Goal: Transaction & Acquisition: Book appointment/travel/reservation

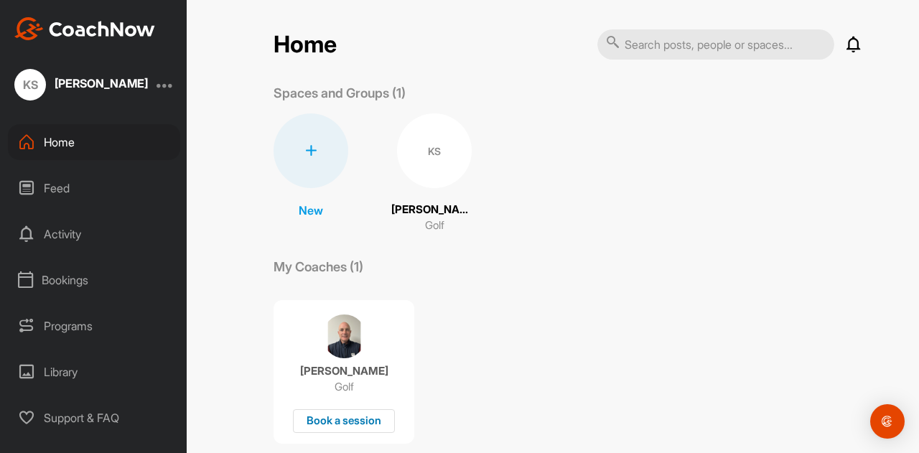
click at [348, 419] on div "Book a session" at bounding box center [344, 421] width 102 height 24
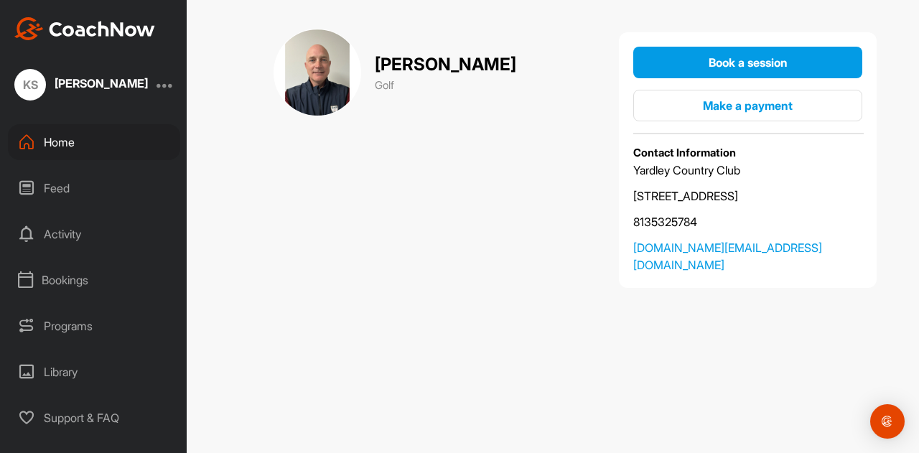
click at [66, 242] on div "Activity" at bounding box center [94, 234] width 172 height 36
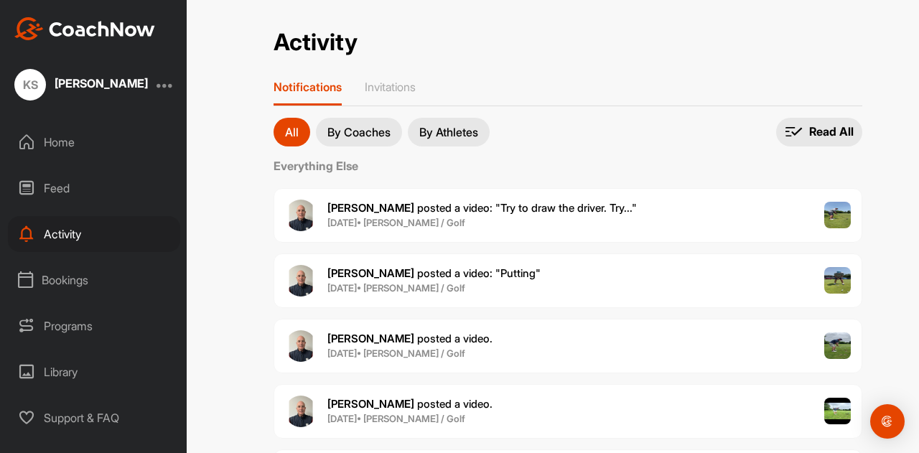
click at [75, 281] on div "Bookings" at bounding box center [94, 280] width 172 height 36
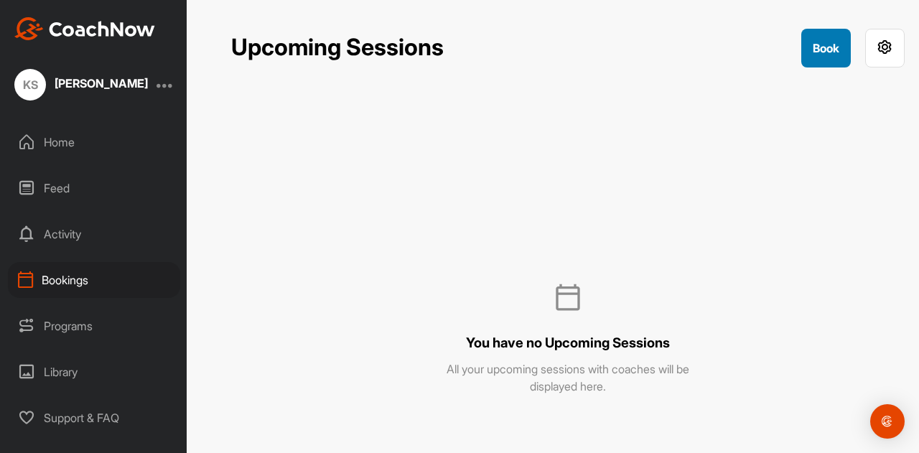
click at [842, 39] on button "Book" at bounding box center [826, 48] width 50 height 39
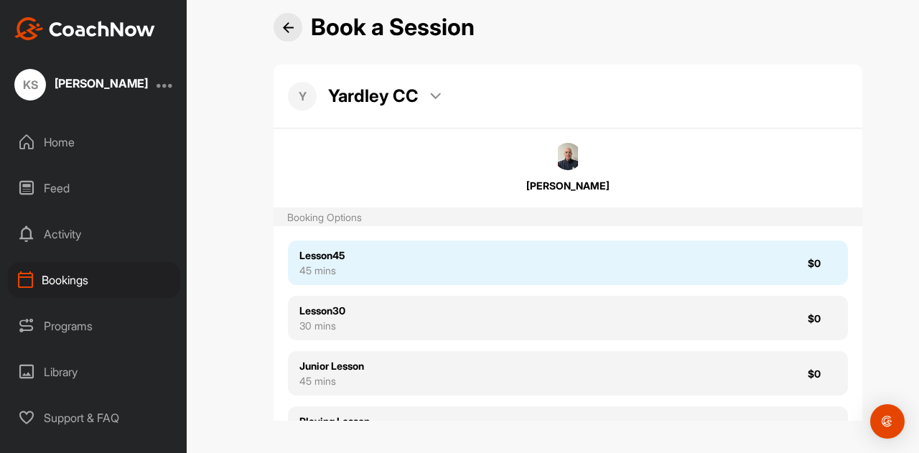
click at [310, 257] on div "Lesson45" at bounding box center [321, 255] width 45 height 15
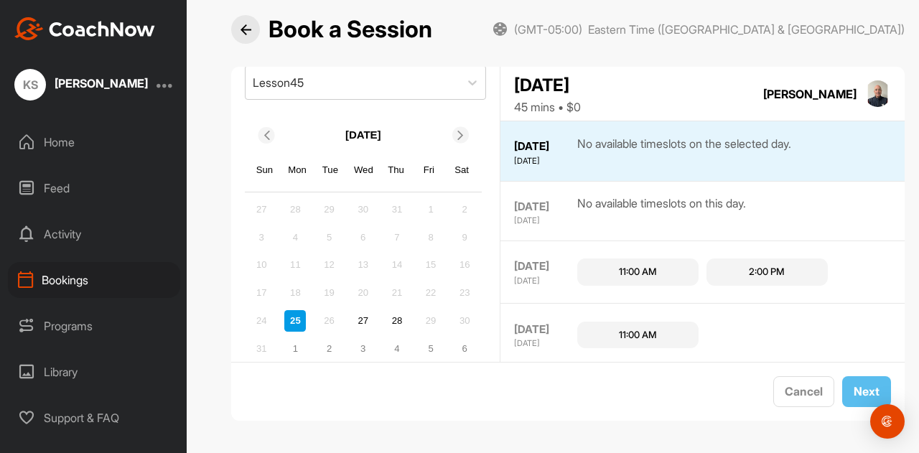
scroll to position [143, 0]
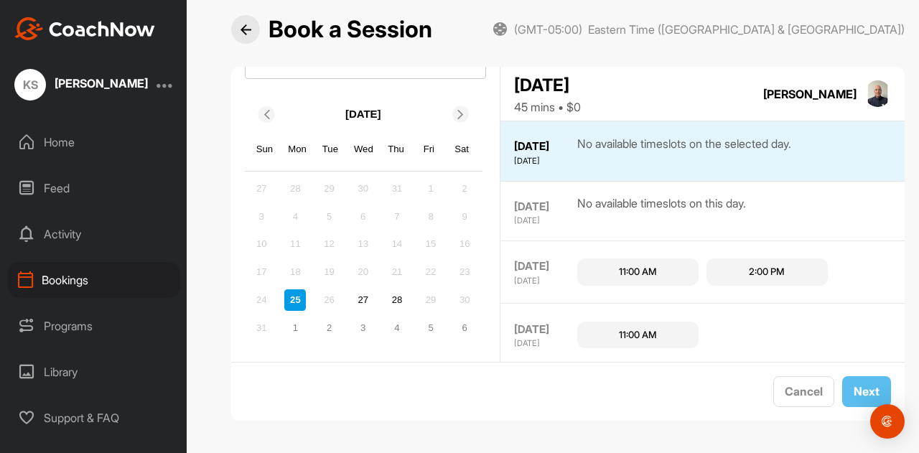
click at [636, 274] on div "11:00 AM" at bounding box center [638, 272] width 38 height 14
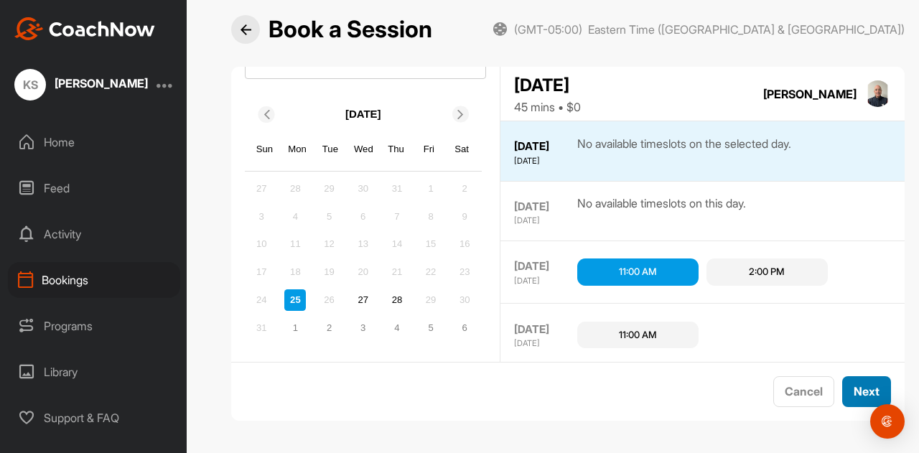
click at [852, 386] on button "Next" at bounding box center [866, 391] width 49 height 31
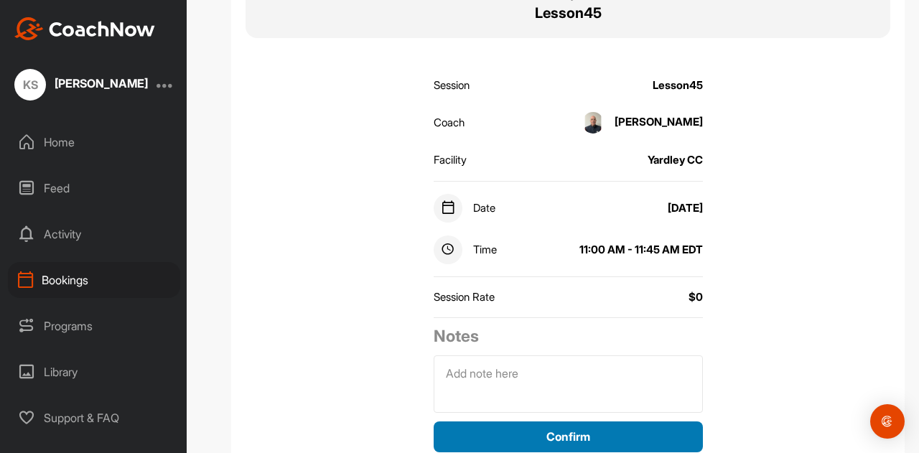
scroll to position [144, 0]
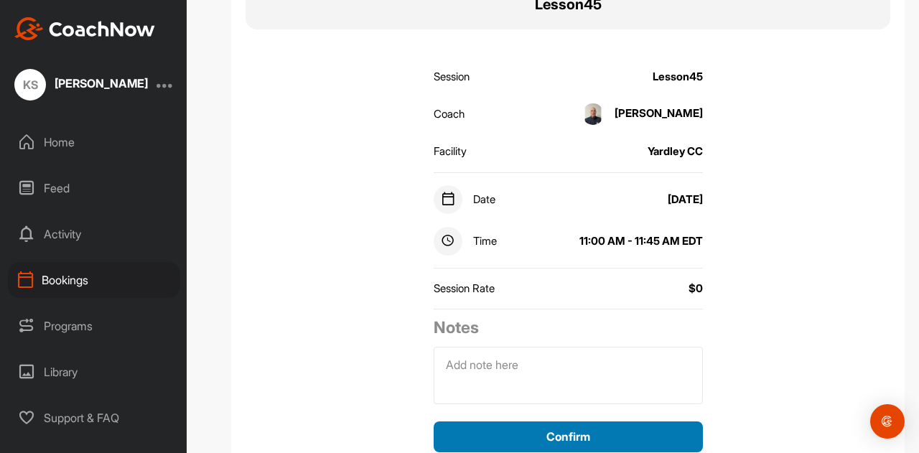
click at [585, 437] on button "Confirm" at bounding box center [568, 437] width 269 height 31
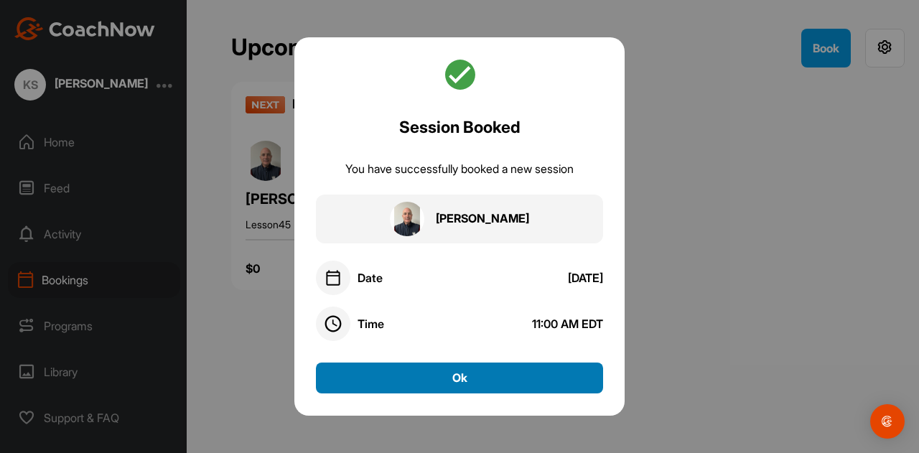
click at [418, 370] on button "Ok" at bounding box center [459, 378] width 287 height 31
